Goal: Task Accomplishment & Management: Manage account settings

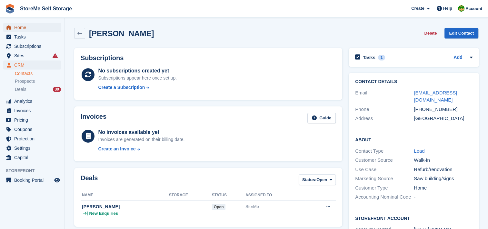
click at [30, 26] on span "Home" at bounding box center [33, 27] width 39 height 9
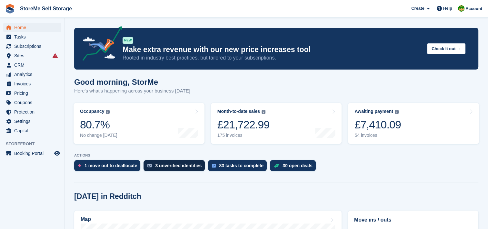
click at [170, 163] on div "3 unverified identities" at bounding box center [178, 165] width 46 height 5
